Goal: Information Seeking & Learning: Learn about a topic

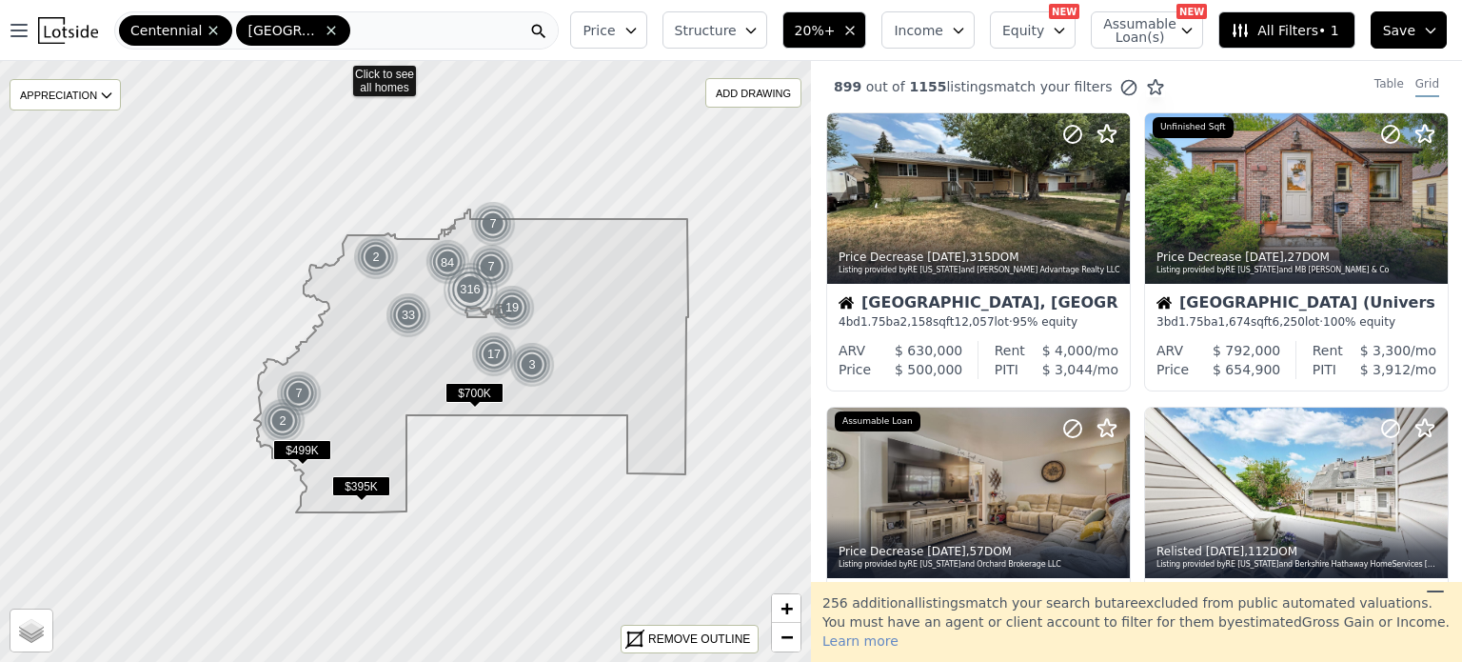
scroll to position [1534, 0]
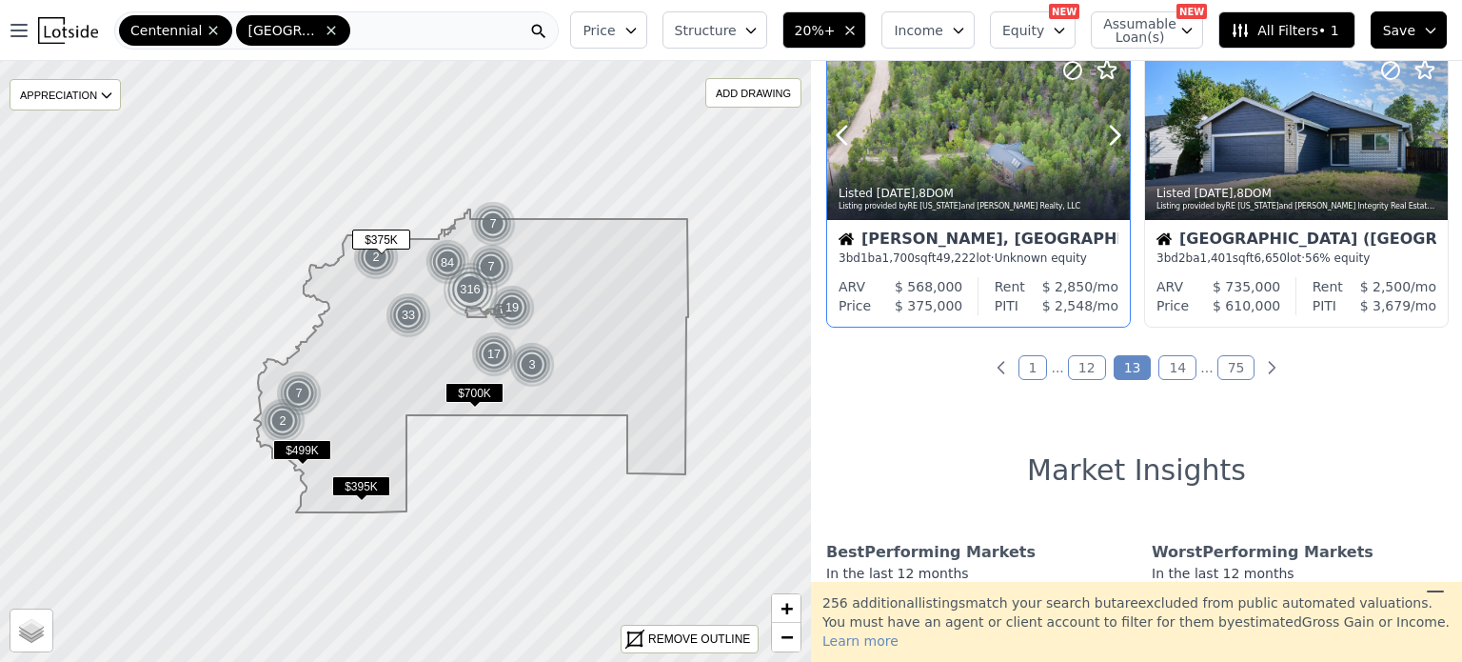
click at [899, 117] on button at bounding box center [865, 134] width 76 height 170
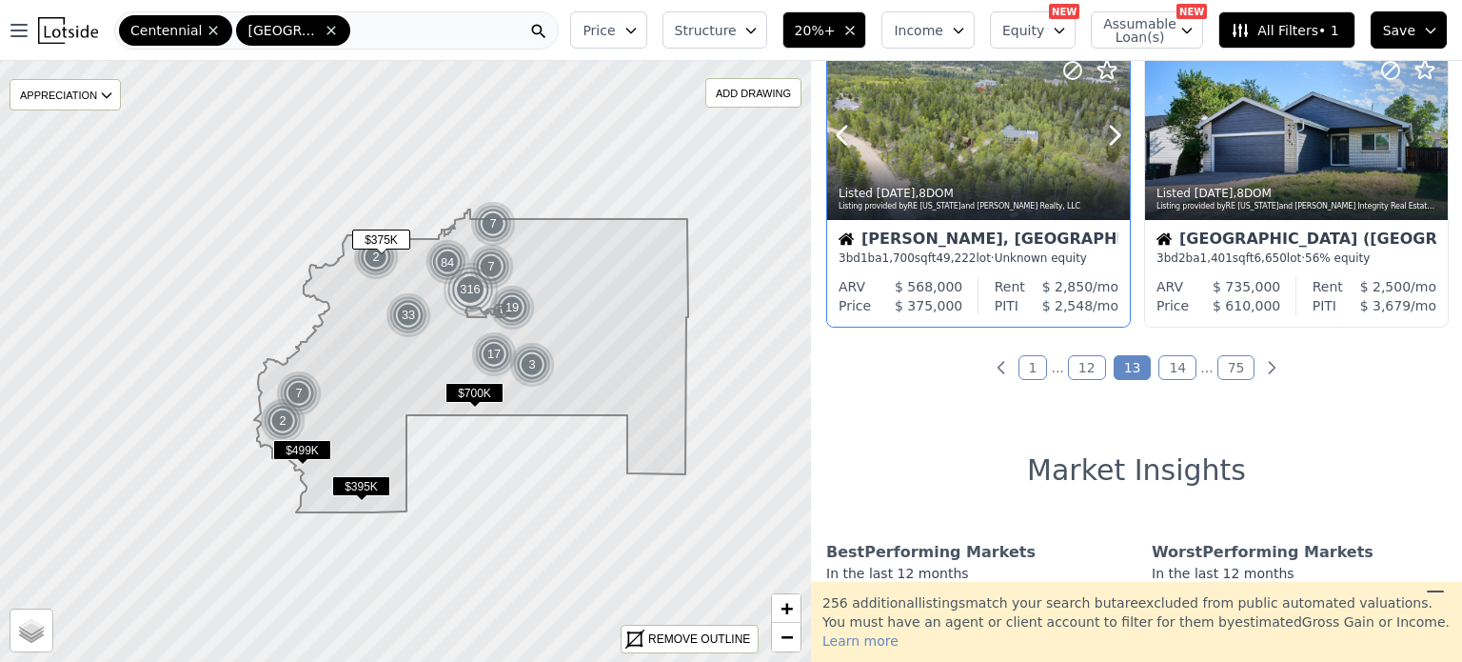
click at [899, 117] on button at bounding box center [865, 134] width 76 height 170
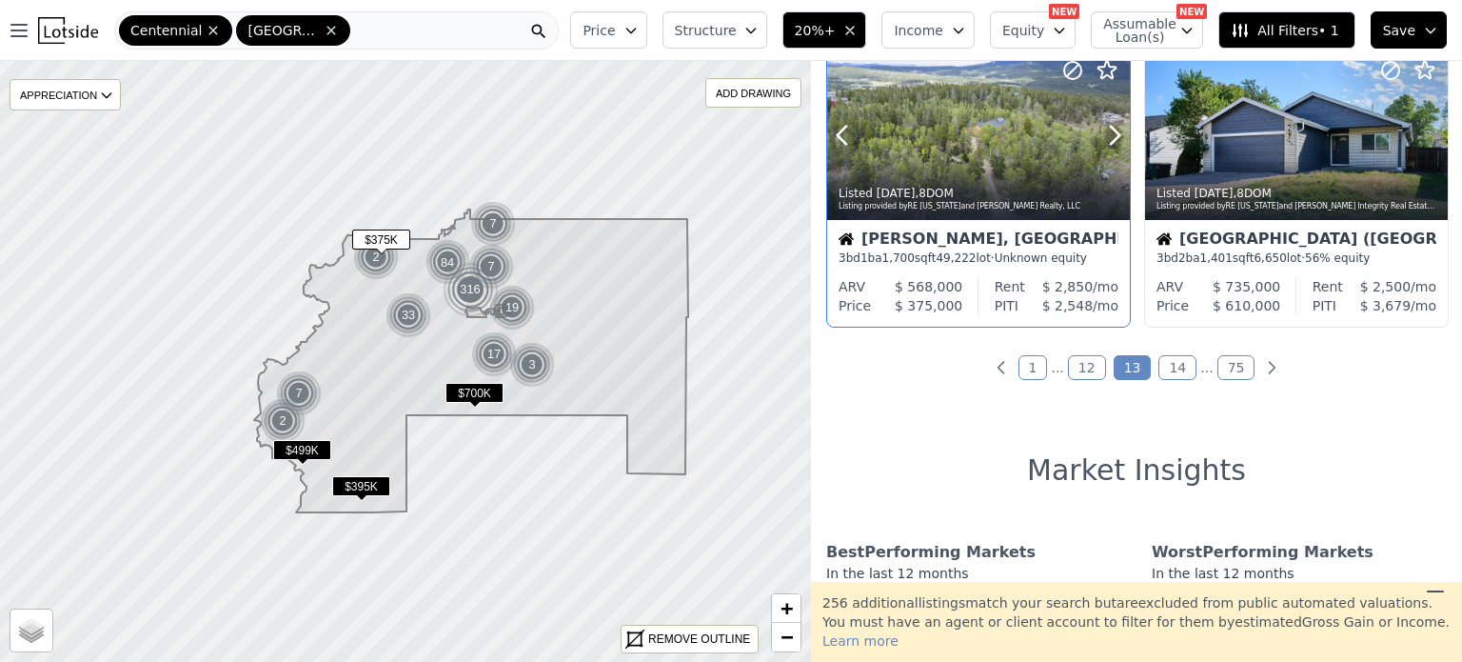
click at [930, 174] on div "Listed 1w ago , 8 DOM Listing provided by RE Colorado and Crocker Realty, LLC" at bounding box center [978, 197] width 303 height 46
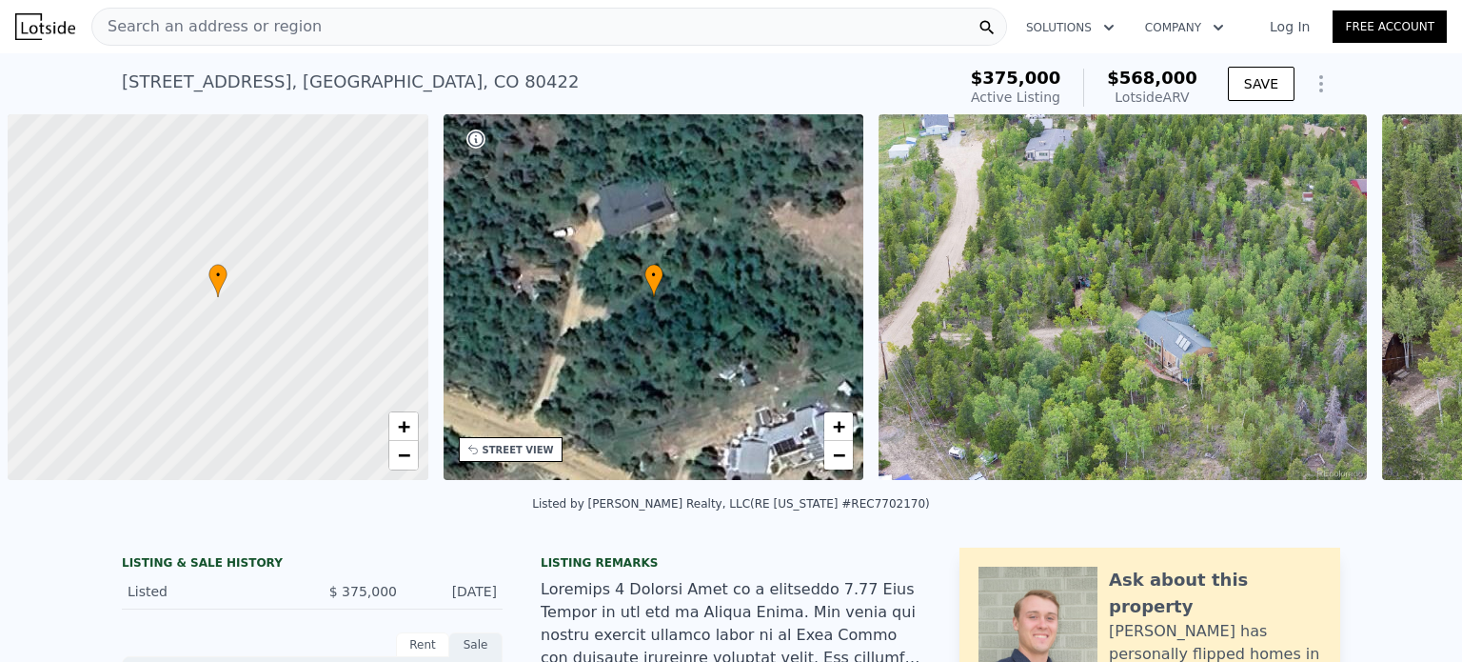
scroll to position [0, 8]
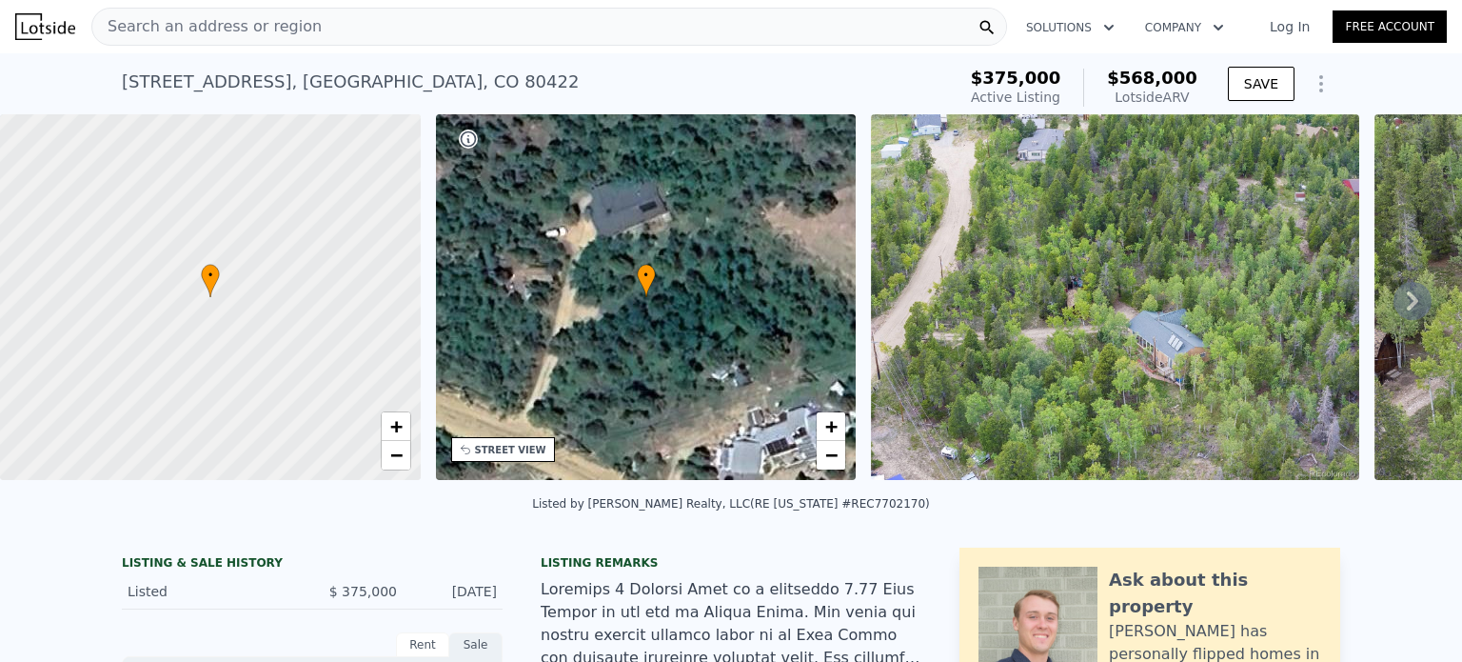
click at [312, 18] on div "Search an address or region" at bounding box center [549, 27] width 916 height 38
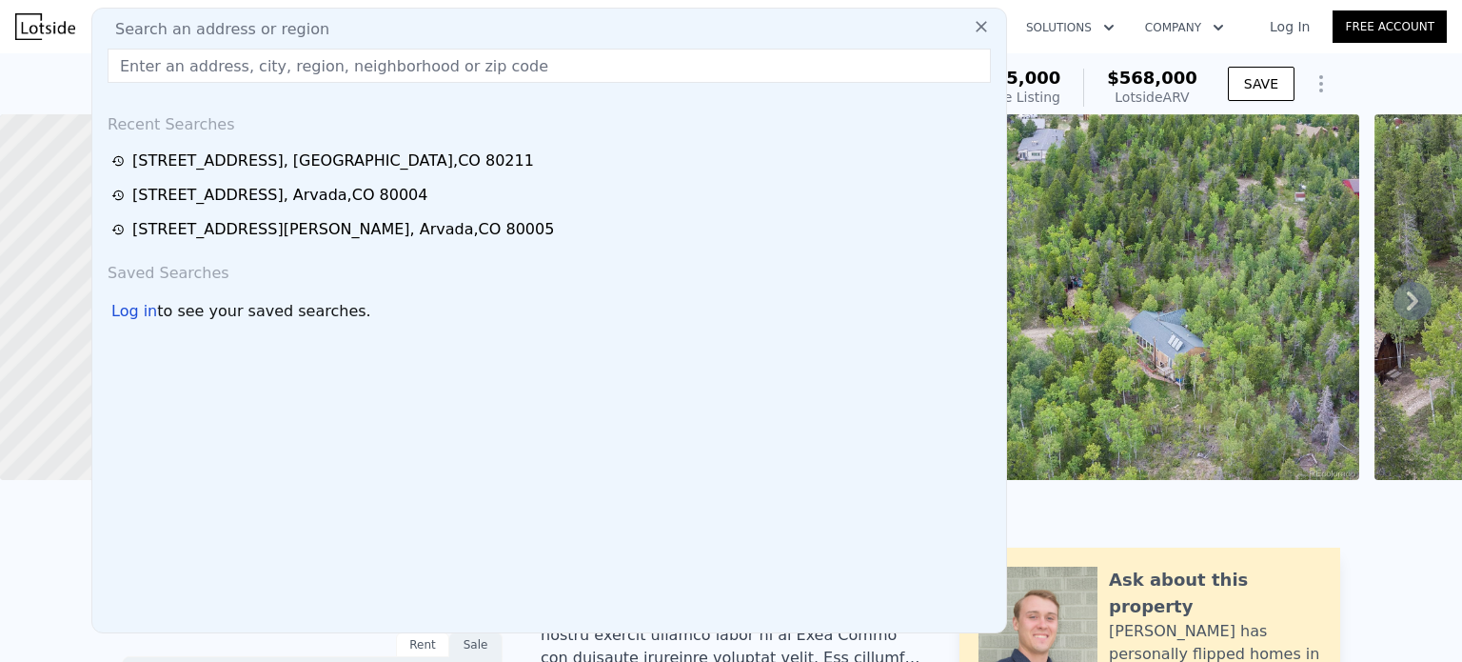
click at [270, 31] on span "Search an address or region" at bounding box center [214, 29] width 229 height 23
click at [255, 58] on input "text" at bounding box center [549, 66] width 883 height 34
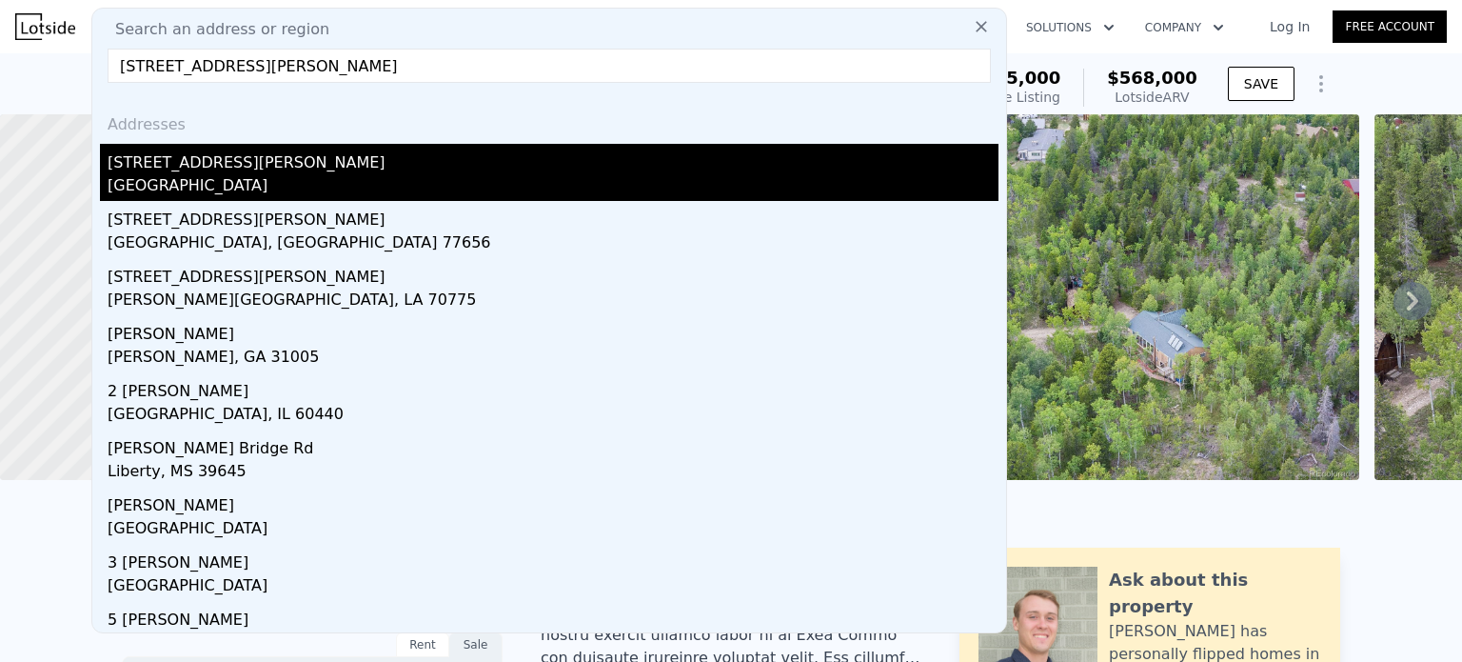
type input "[STREET_ADDRESS][PERSON_NAME]"
click at [162, 168] on div "[STREET_ADDRESS][PERSON_NAME]" at bounding box center [553, 159] width 891 height 30
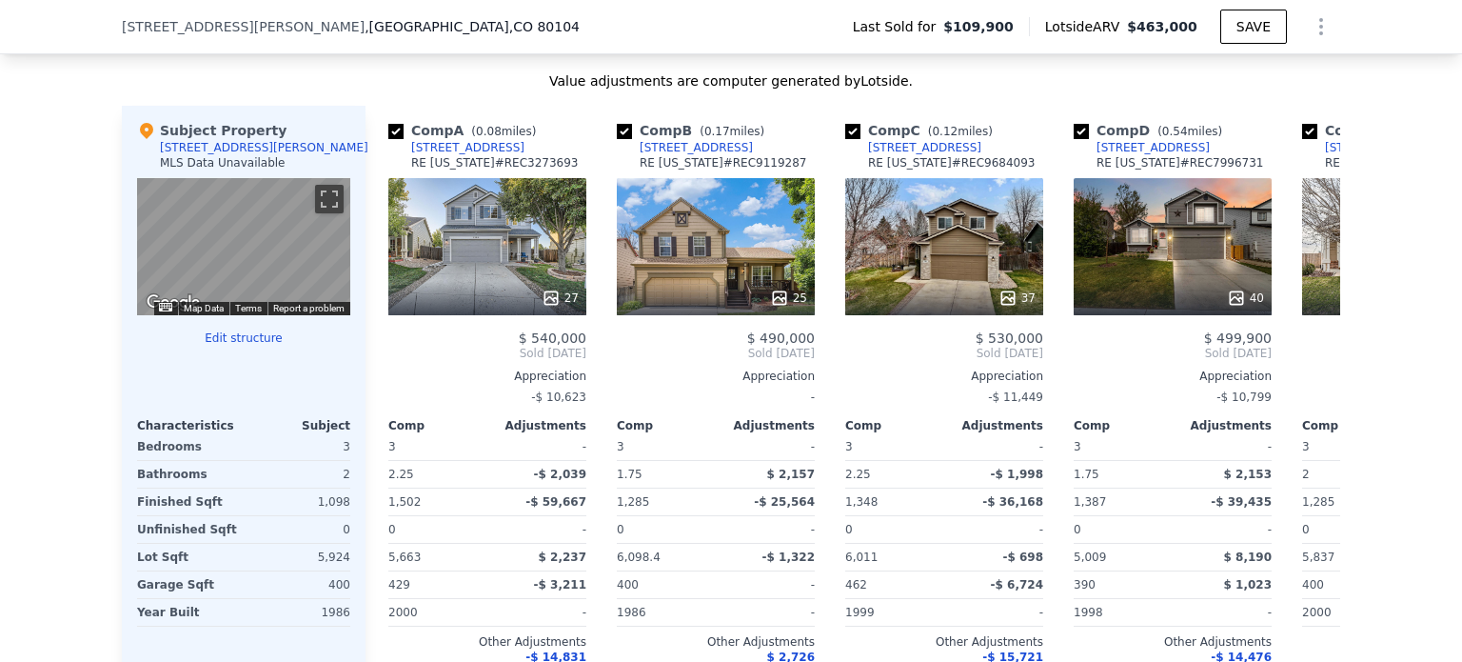
scroll to position [1851, 0]
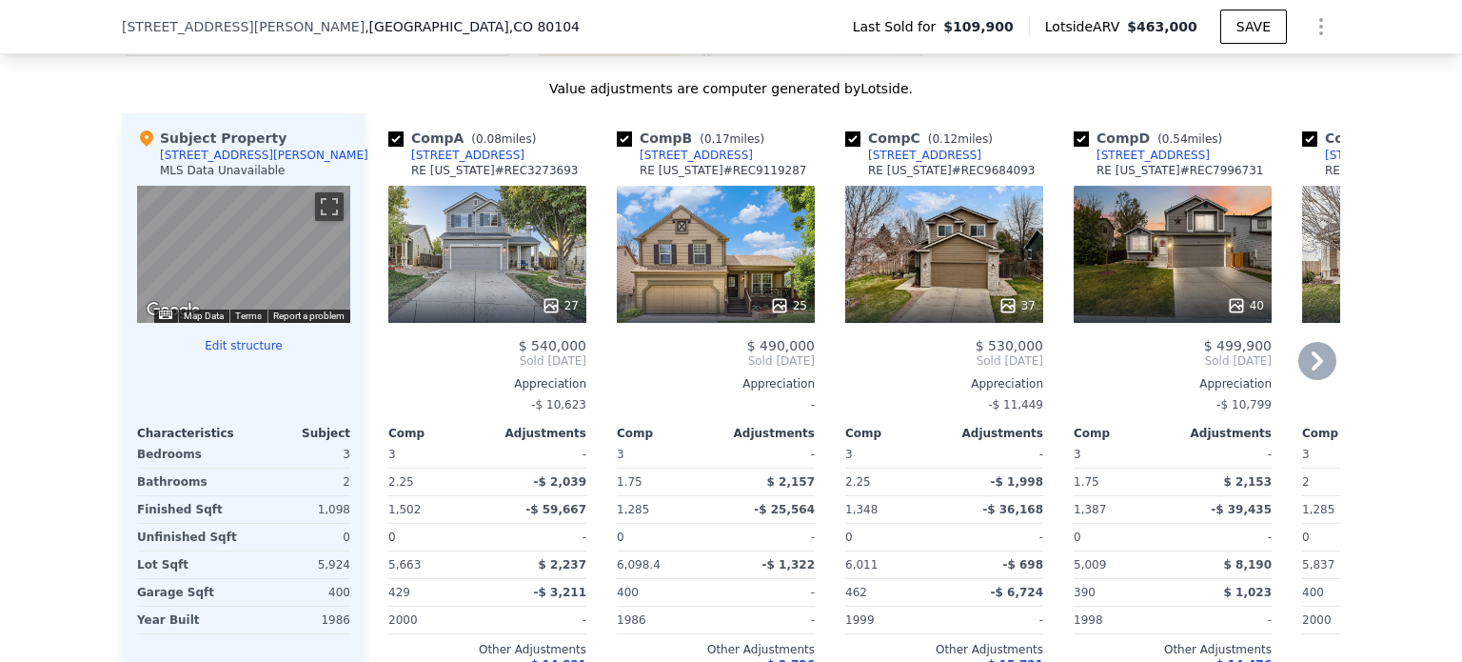
click at [518, 268] on div "27" at bounding box center [487, 254] width 198 height 137
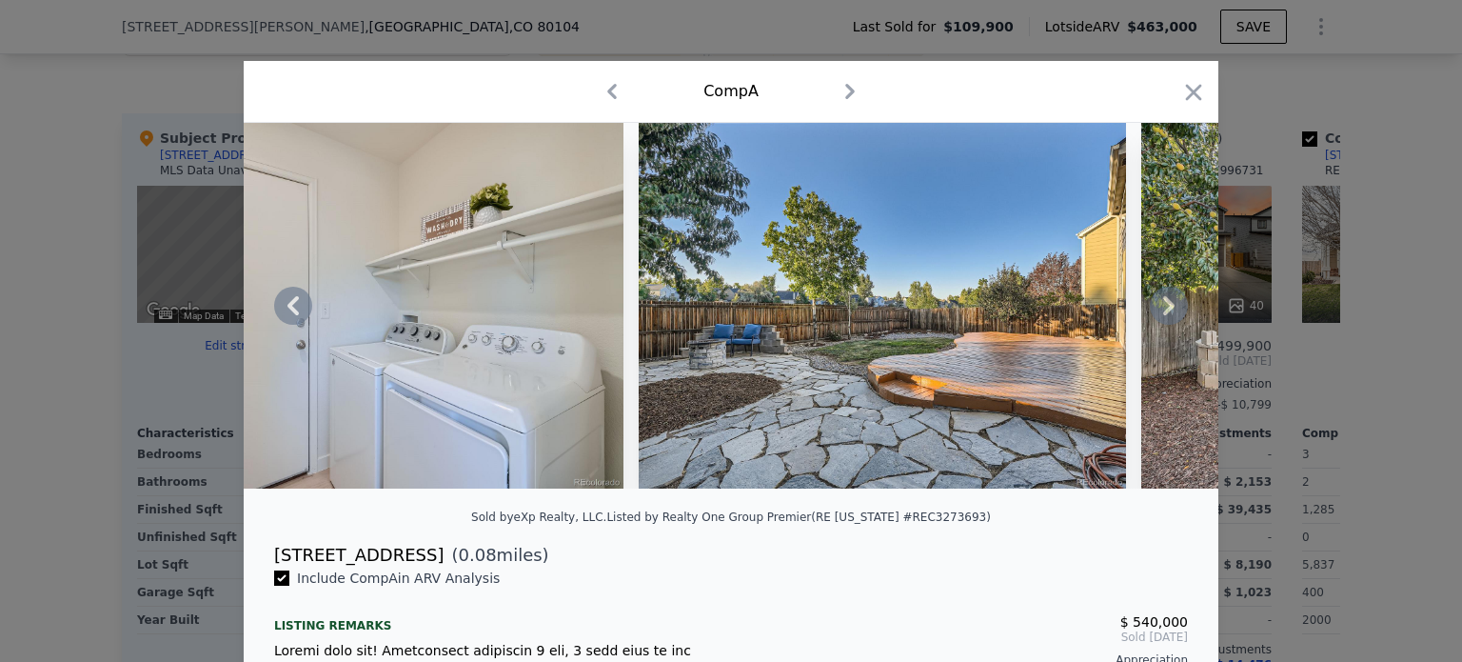
scroll to position [0, 12581]
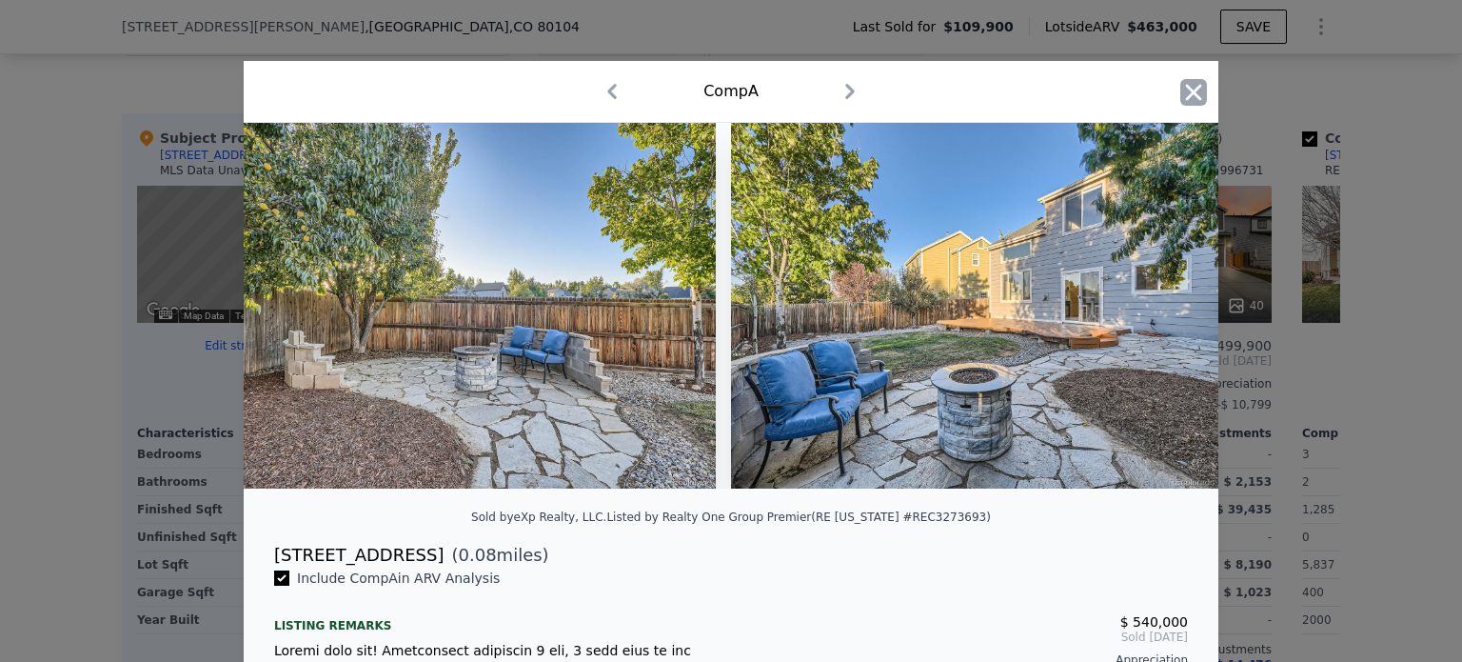
click at [1186, 98] on icon "button" at bounding box center [1193, 92] width 27 height 27
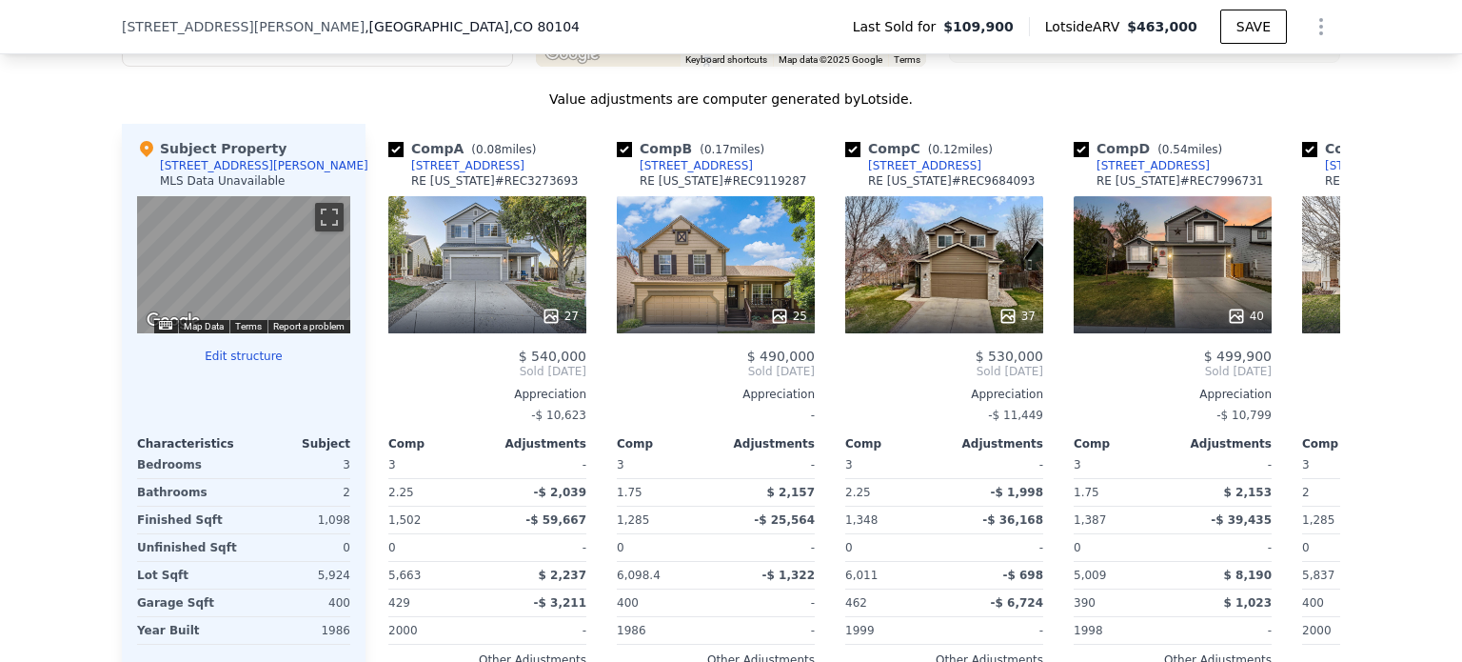
scroll to position [1831, 0]
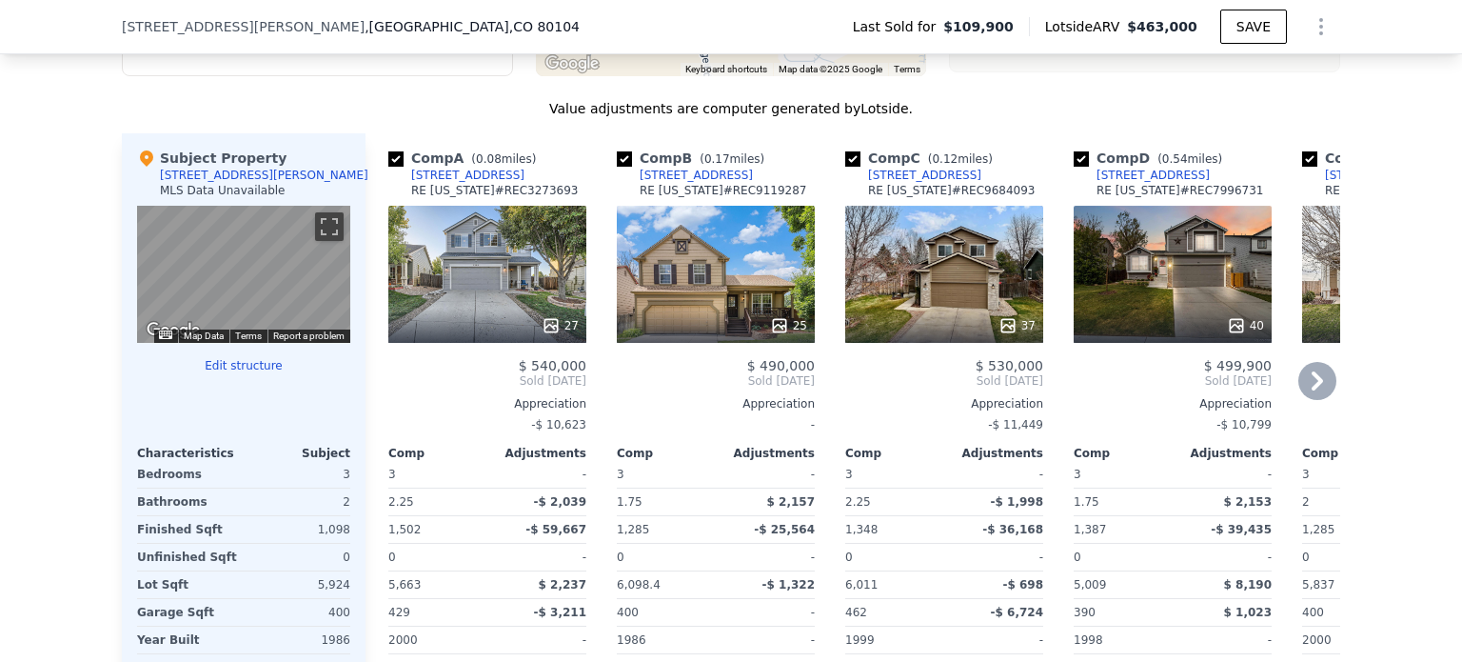
click at [685, 297] on div "25" at bounding box center [716, 274] width 198 height 137
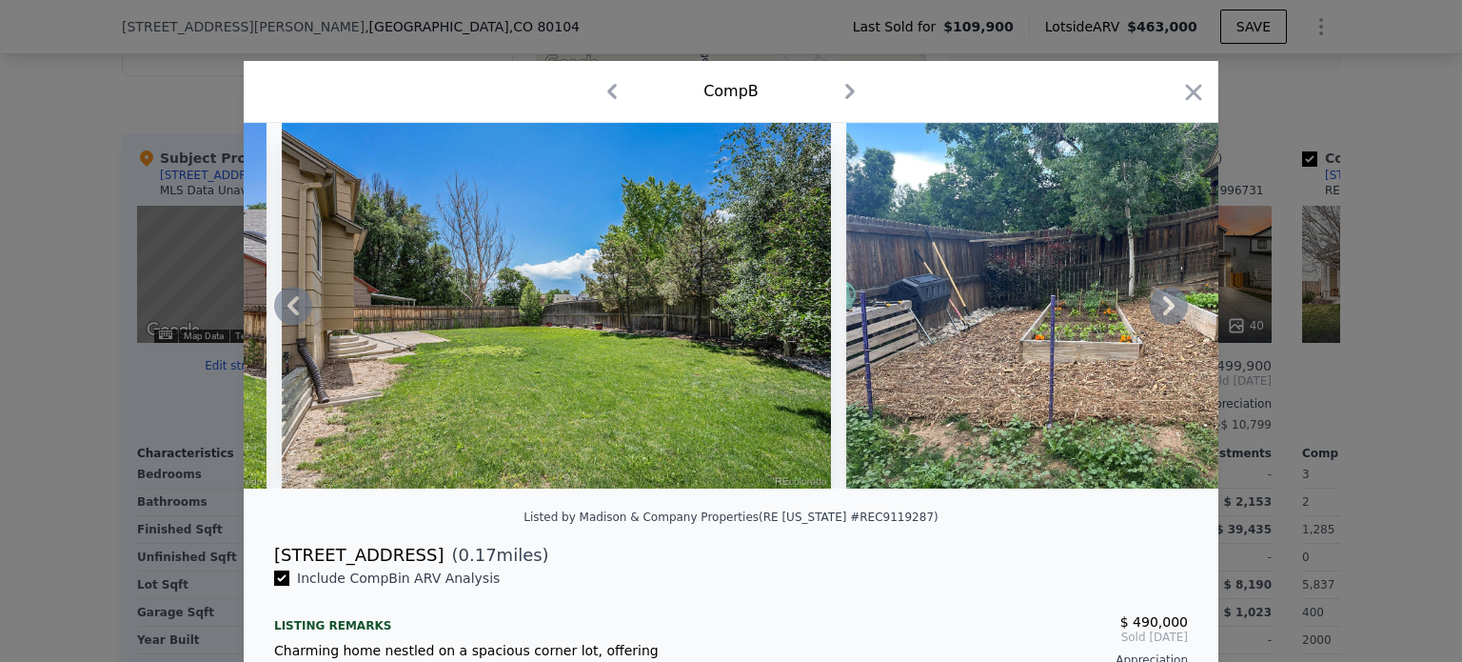
scroll to position [0, 14780]
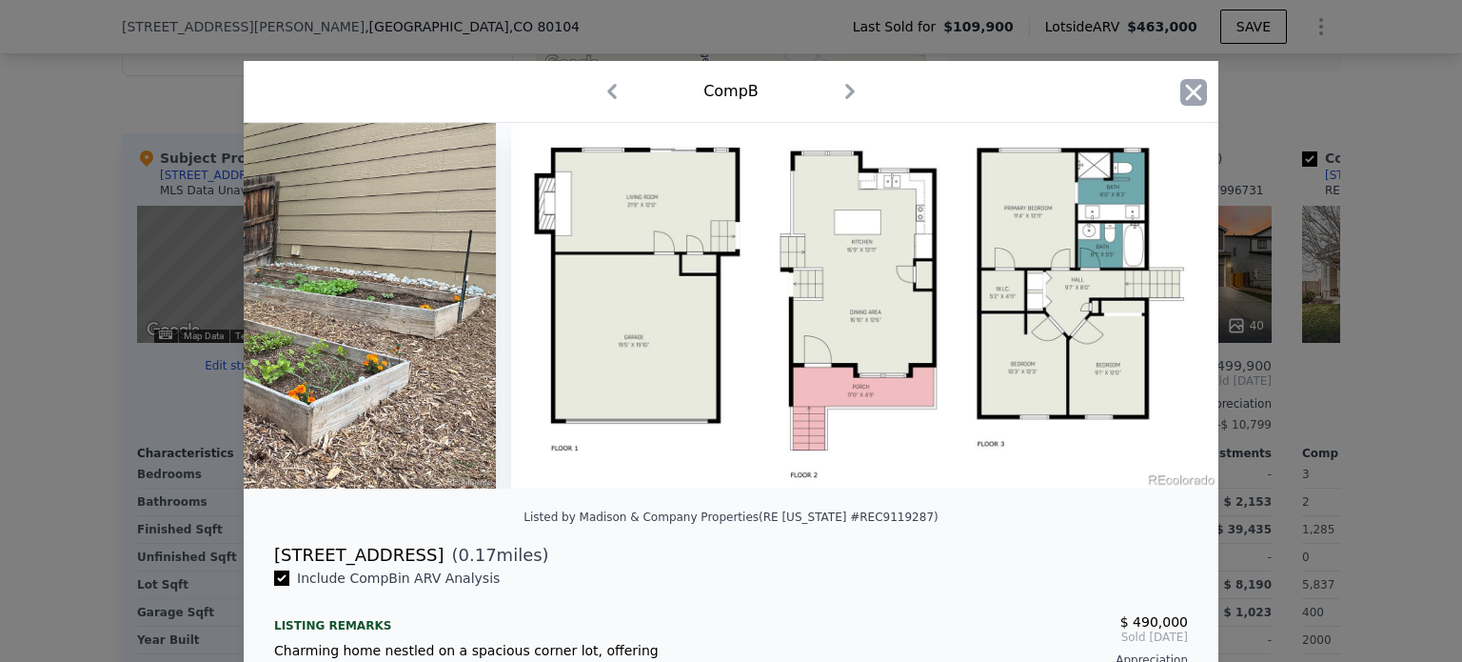
click at [1180, 92] on icon "button" at bounding box center [1193, 92] width 27 height 27
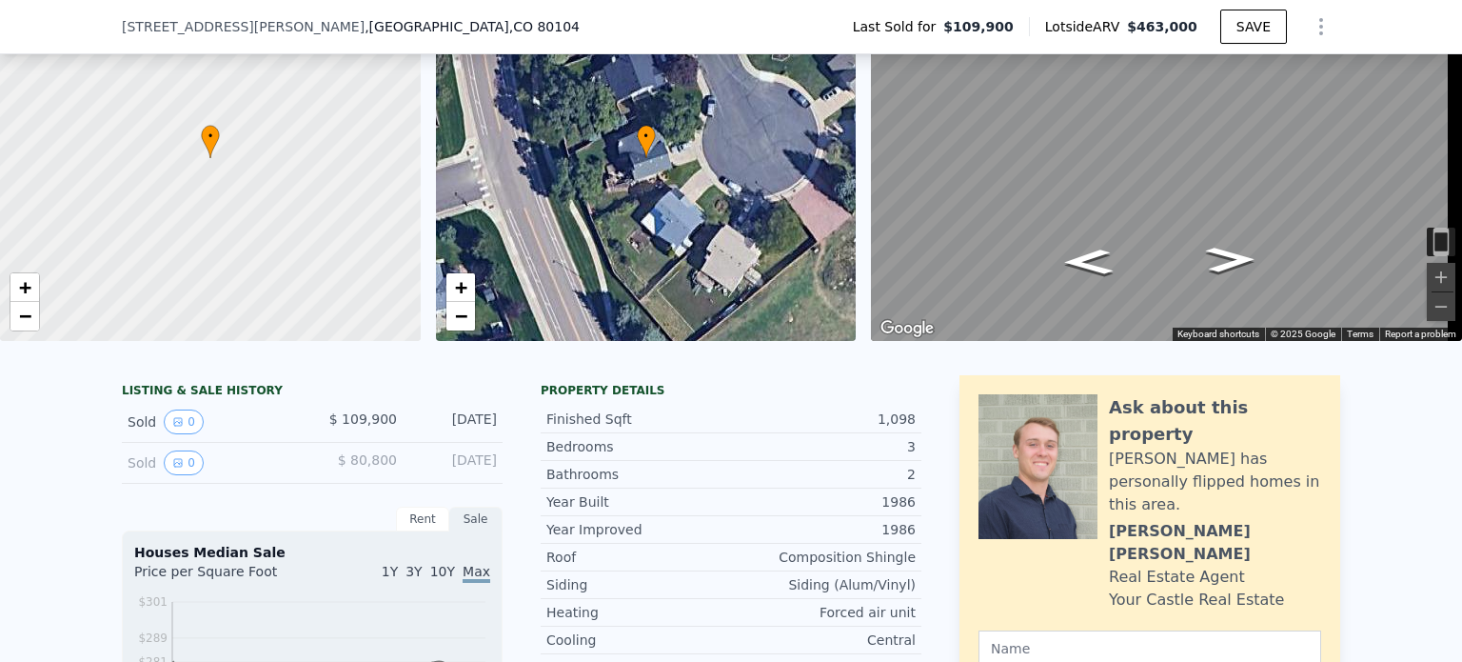
scroll to position [7, 0]
